Goal: Find specific page/section: Find specific page/section

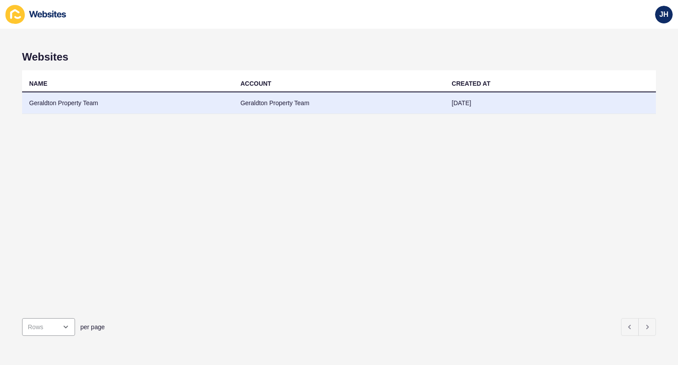
click at [83, 106] on td "Geraldton Property Team" at bounding box center [127, 103] width 211 height 22
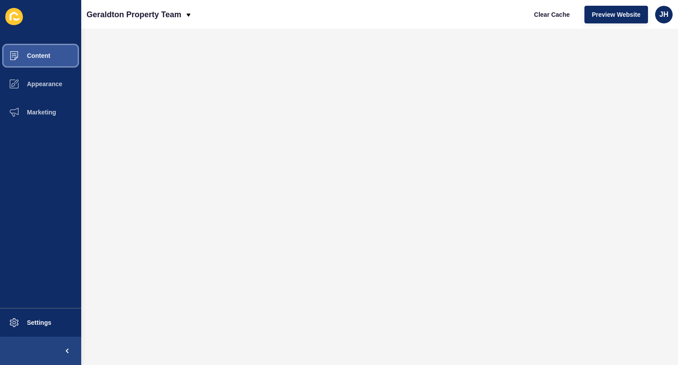
click at [61, 50] on button "Content" at bounding box center [40, 55] width 81 height 28
click at [58, 49] on button "Content" at bounding box center [40, 55] width 81 height 28
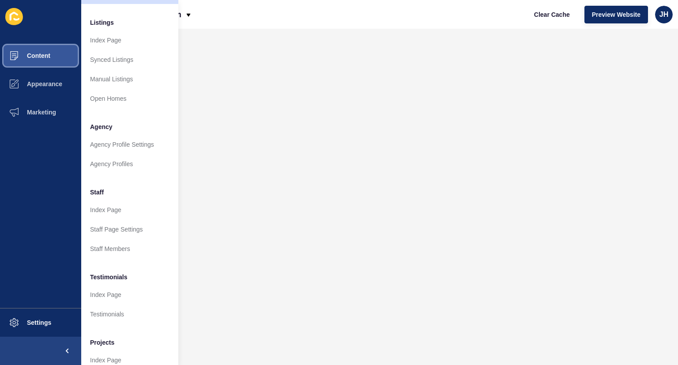
scroll to position [143, 0]
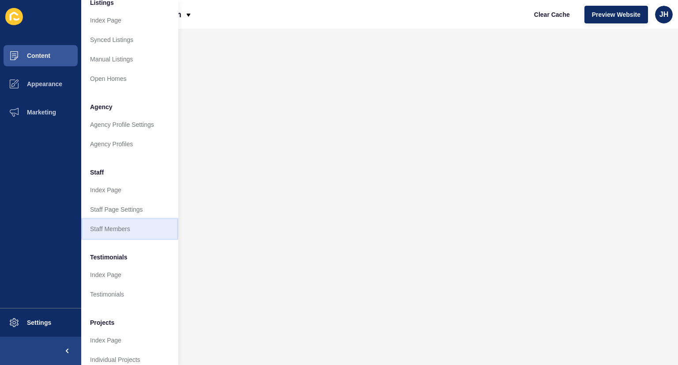
click at [112, 233] on link "Staff Members" at bounding box center [129, 228] width 97 height 19
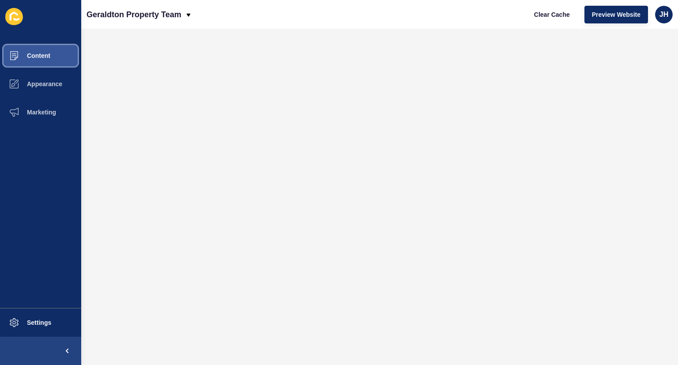
click at [41, 46] on button "Content" at bounding box center [40, 55] width 81 height 28
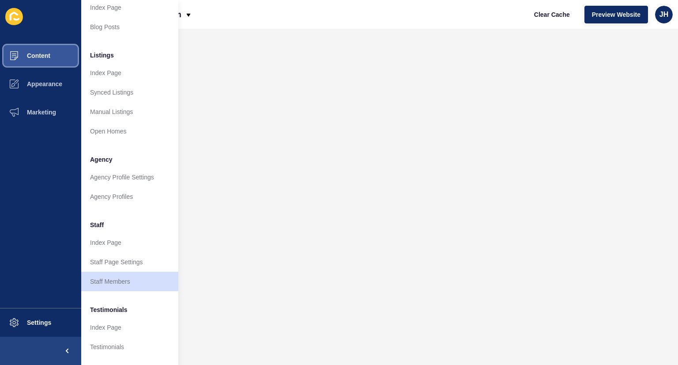
scroll to position [99, 0]
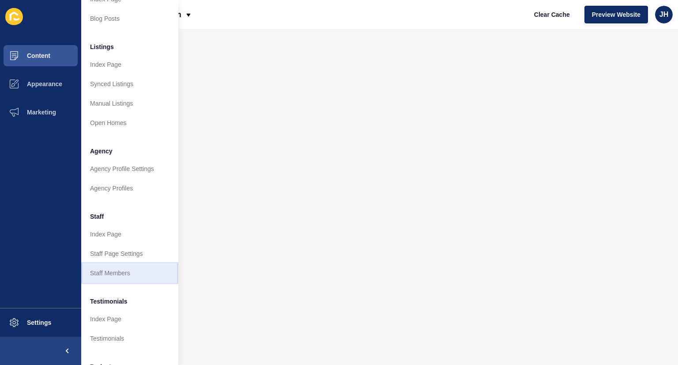
click at [134, 271] on link "Staff Members" at bounding box center [129, 272] width 97 height 19
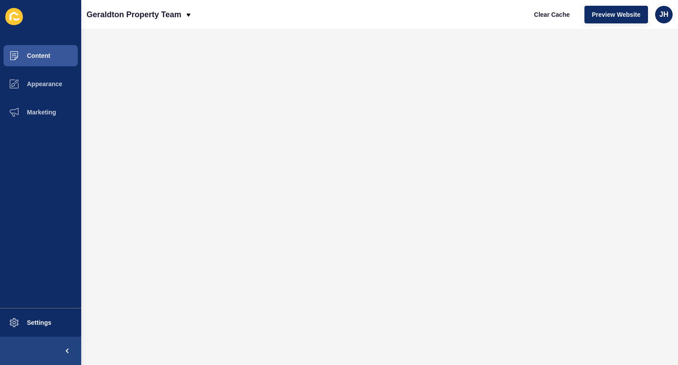
scroll to position [0, 0]
click at [38, 53] on span "Content" at bounding box center [25, 55] width 52 height 7
